Goal: Task Accomplishment & Management: Complete application form

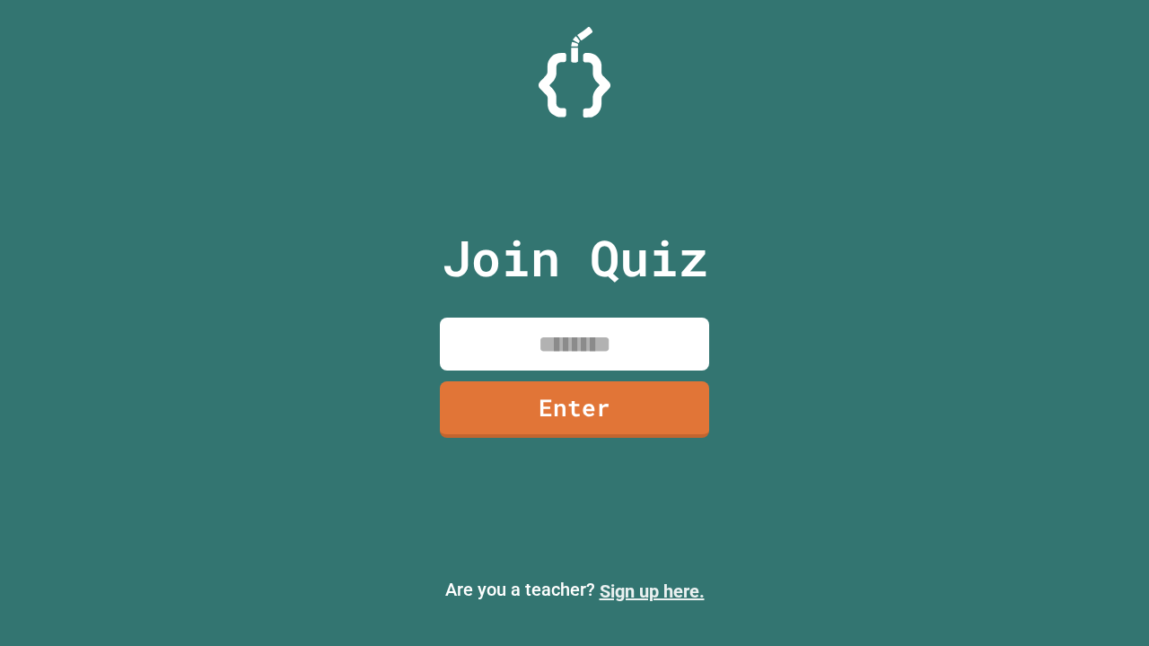
click at [652, 592] on link "Sign up here." at bounding box center [652, 592] width 105 height 22
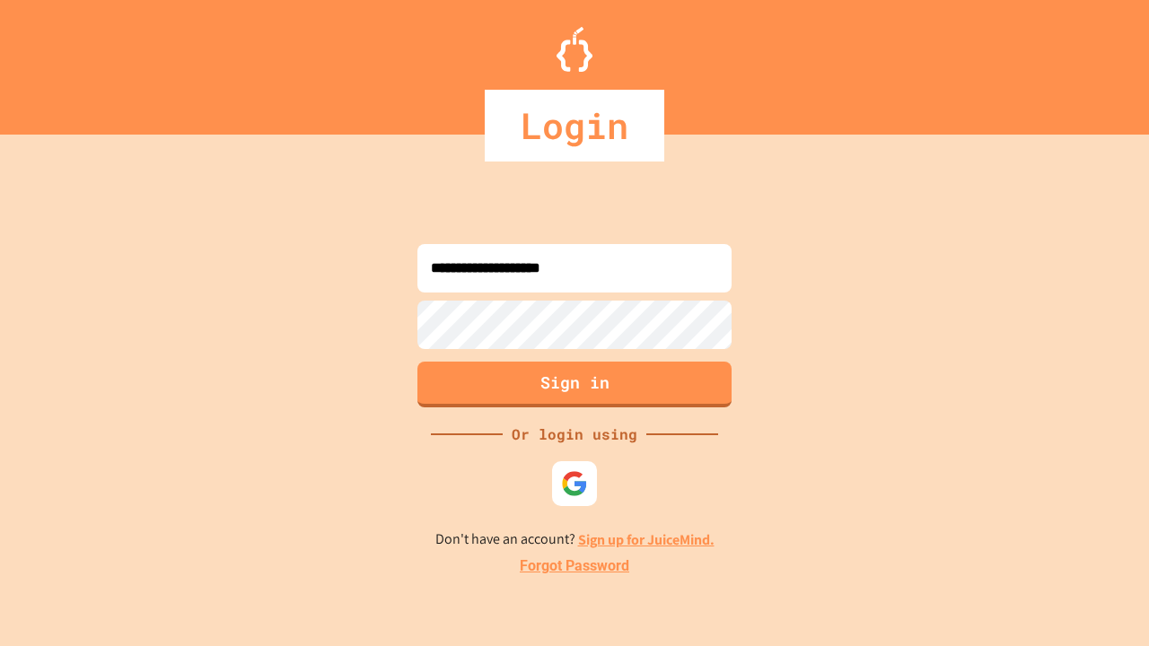
type input "**********"
